Goal: Navigation & Orientation: Find specific page/section

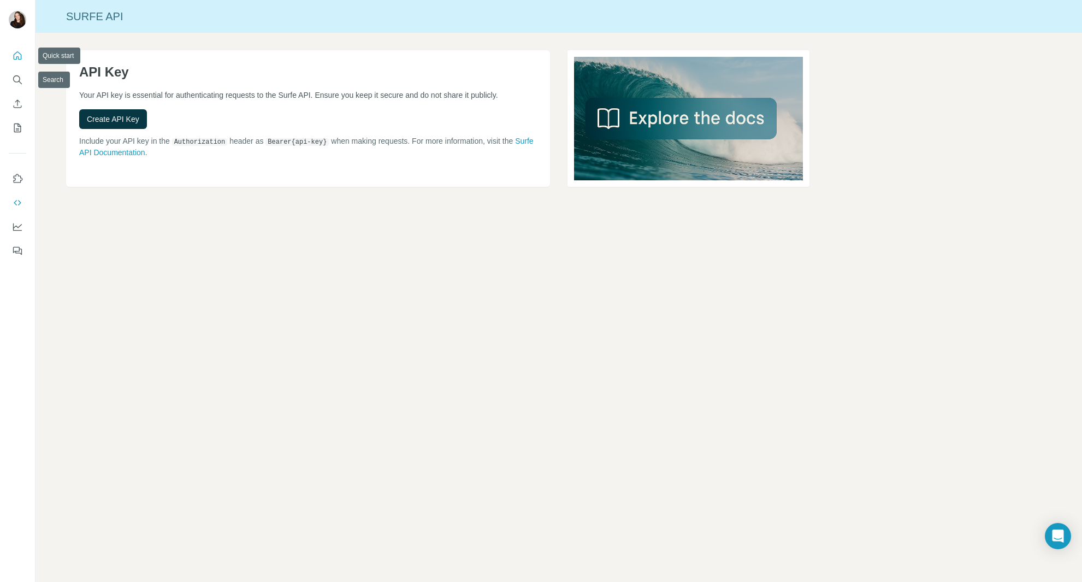
click at [19, 58] on icon "Quick start" at bounding box center [18, 55] width 8 height 8
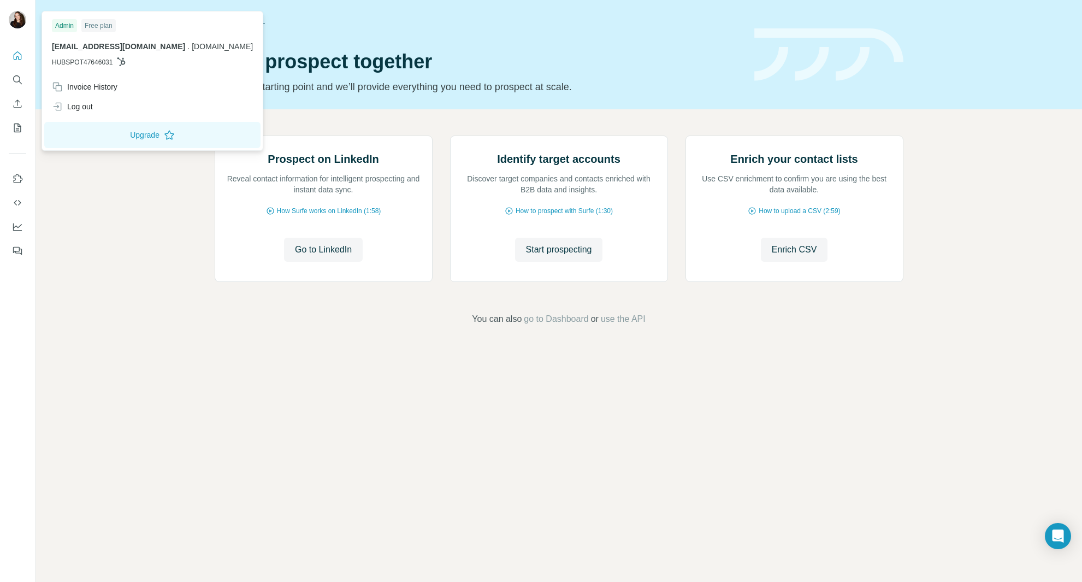
click at [13, 9] on div at bounding box center [19, 21] width 32 height 36
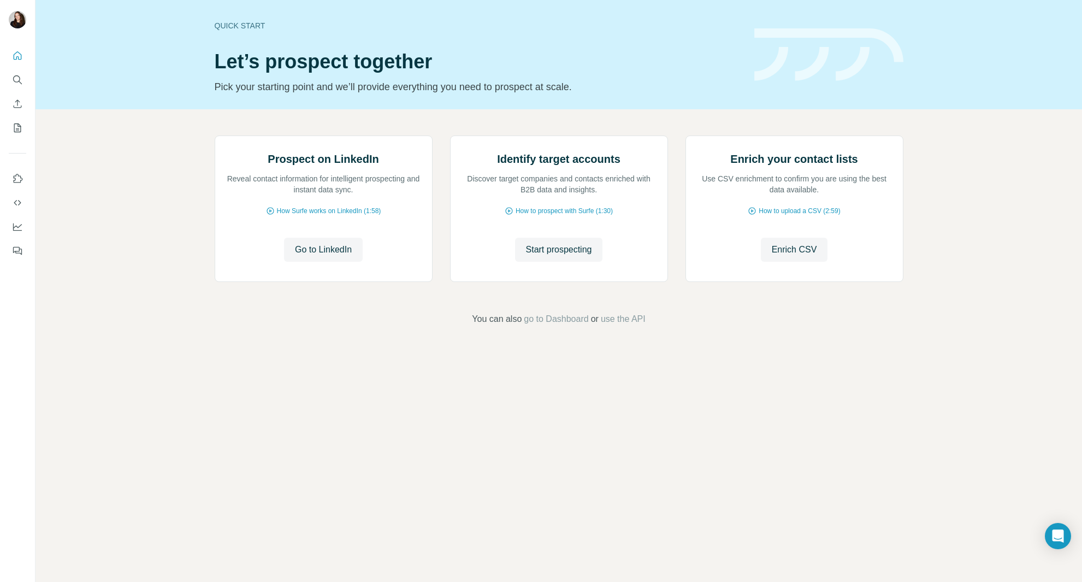
click at [13, 16] on img at bounding box center [17, 19] width 17 height 17
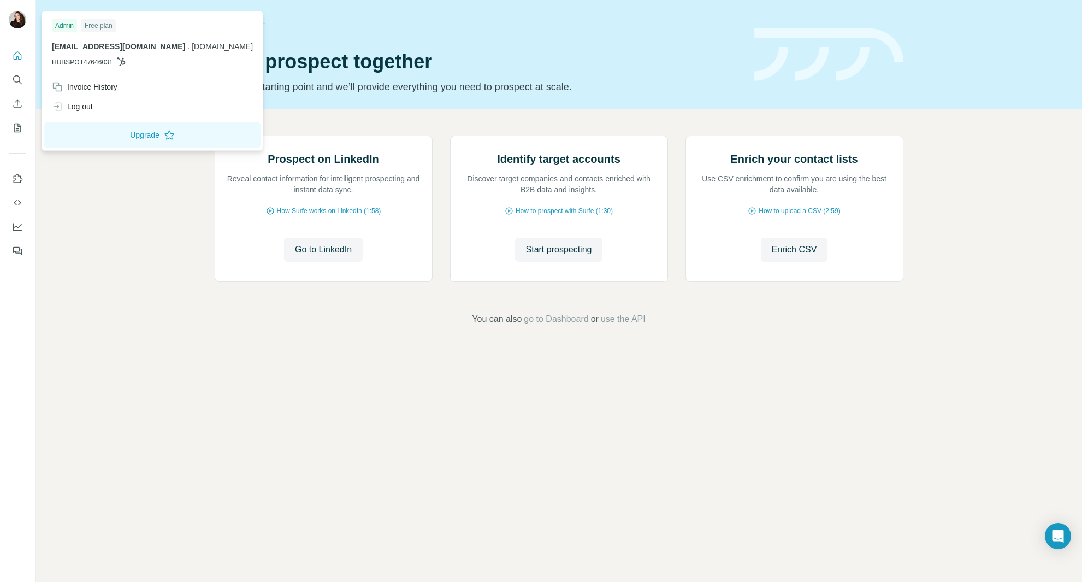
click at [13, 16] on img at bounding box center [17, 19] width 17 height 17
click at [80, 109] on div "Log out" at bounding box center [72, 106] width 41 height 11
